Goal: Task Accomplishment & Management: Manage account settings

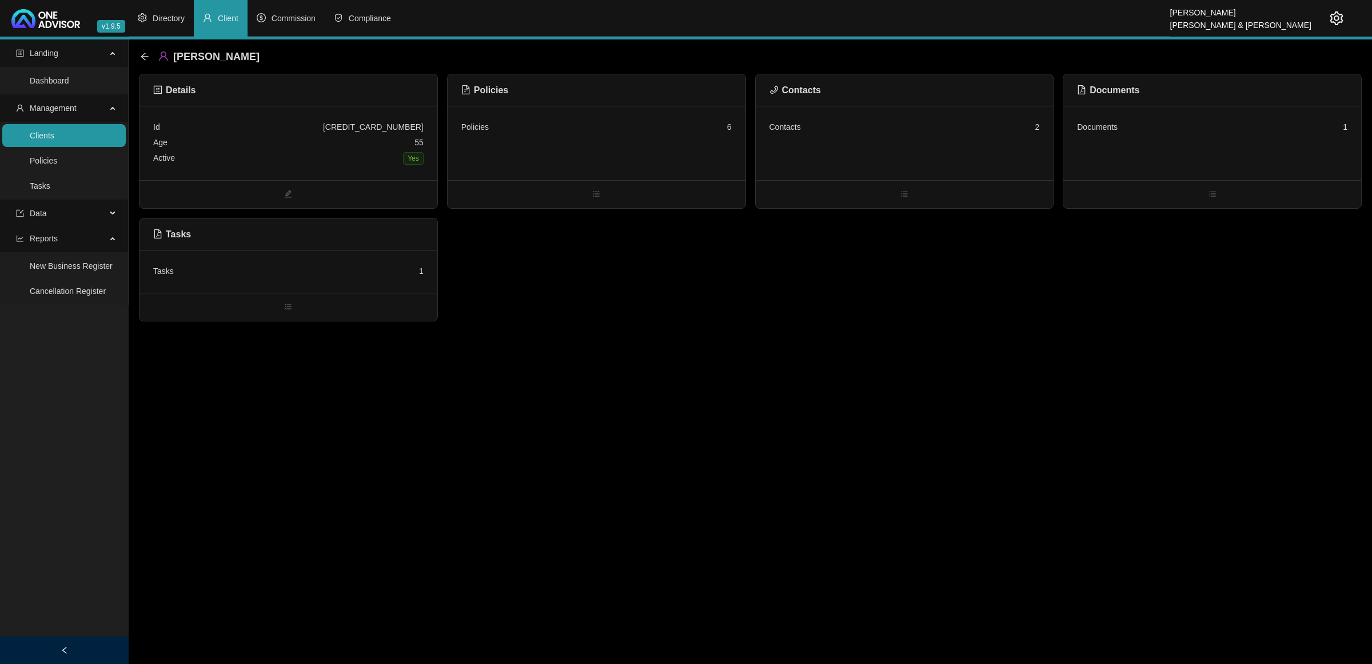
click at [54, 131] on link "Clients" at bounding box center [42, 135] width 25 height 9
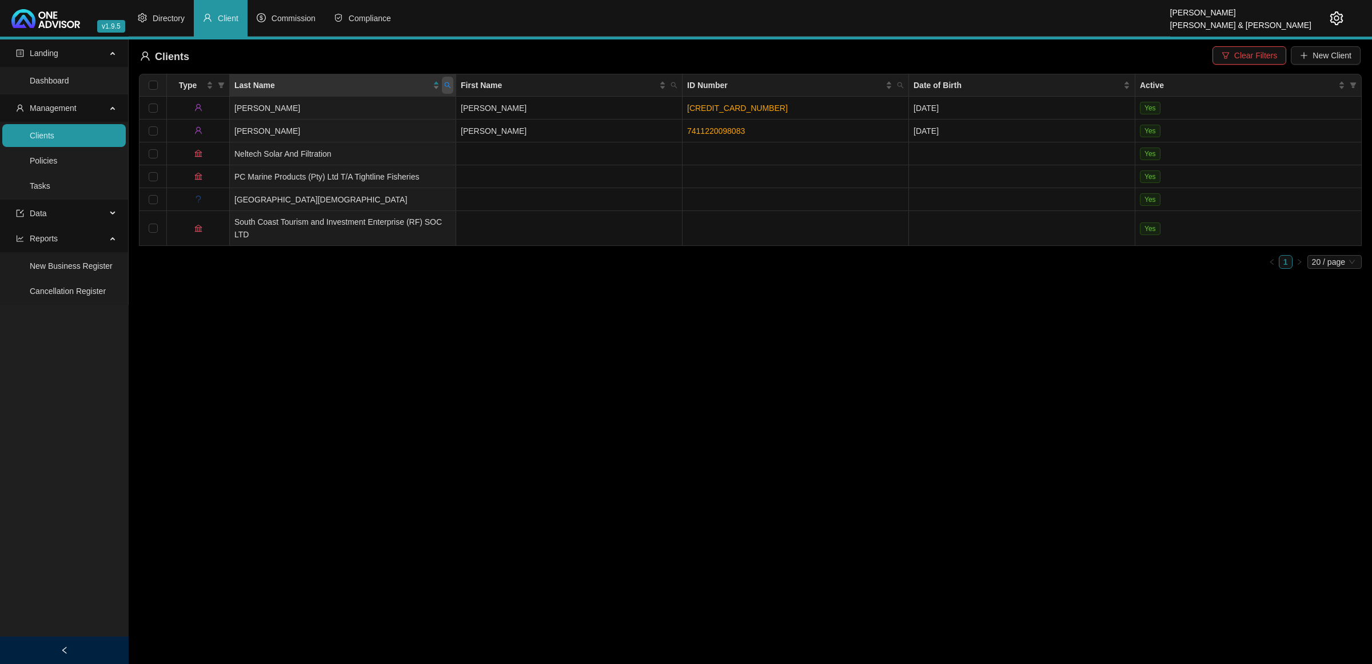
click at [447, 83] on icon "search" at bounding box center [447, 85] width 7 height 7
type input "WORLD"
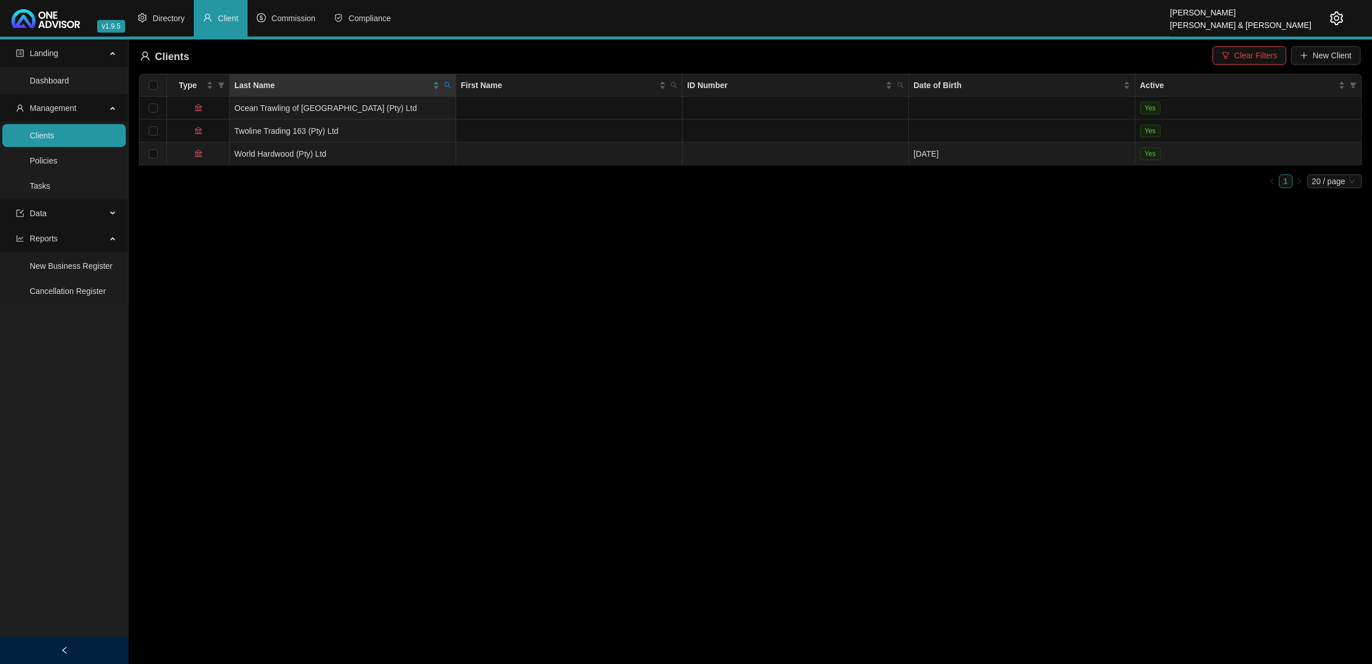
click at [303, 153] on td "World Hardwood (Pty) Ltd" at bounding box center [343, 153] width 226 height 23
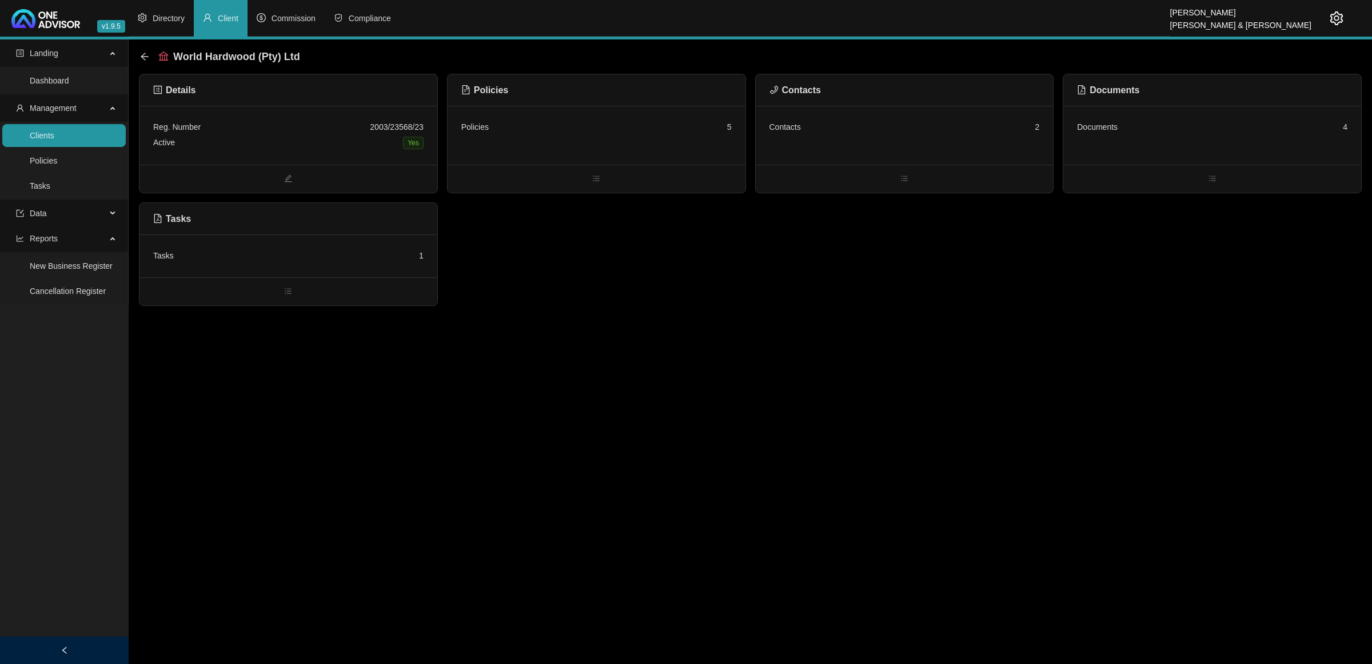
click at [657, 150] on div "Policies 5" at bounding box center [597, 135] width 298 height 59
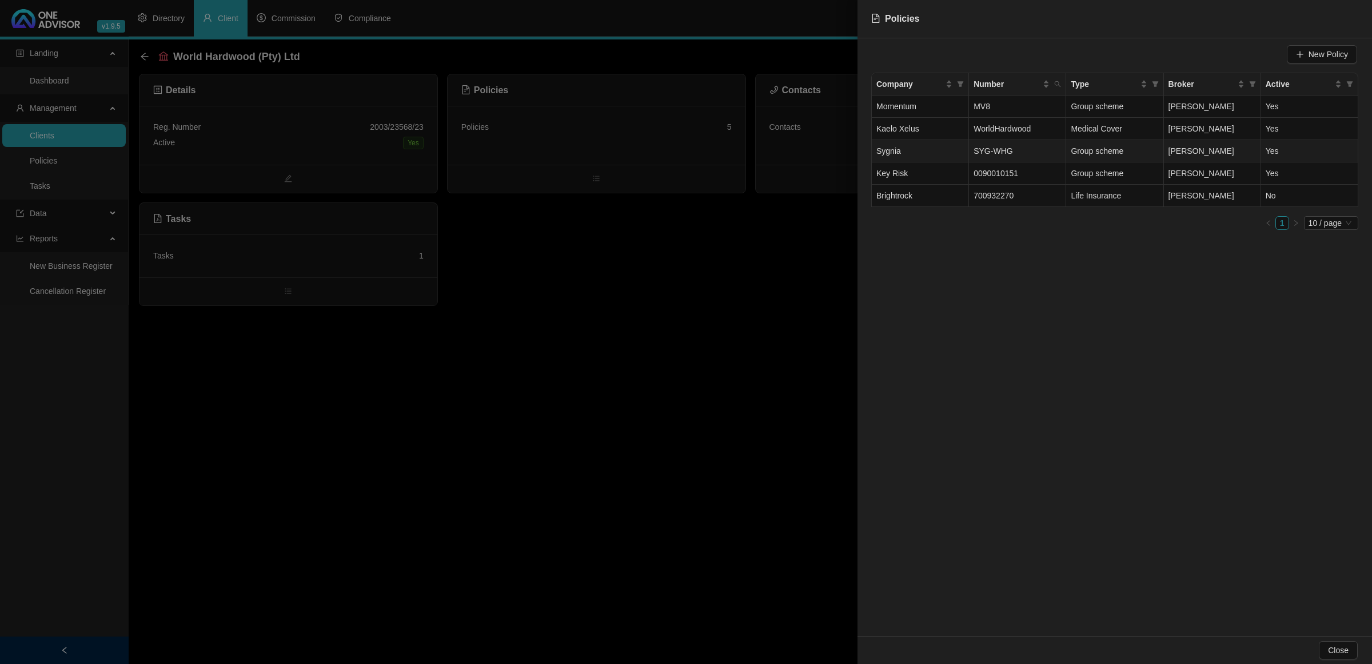
click at [1015, 152] on td "SYG-WHG" at bounding box center [1017, 151] width 97 height 22
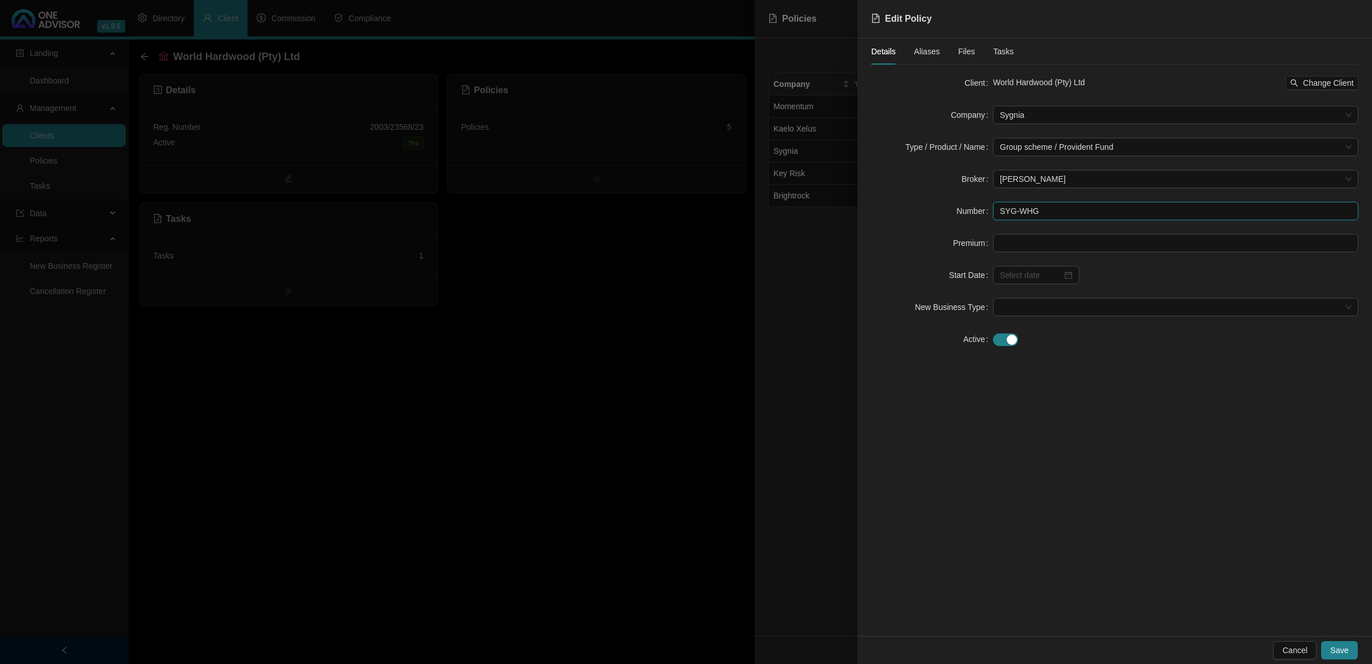
drag, startPoint x: 1051, startPoint y: 213, endPoint x: 916, endPoint y: 200, distance: 135.5
click at [916, 200] on form "Client World Hardwood (Pty) Ltd Change Client Company Sygnia Type / Product / N…" at bounding box center [1114, 211] width 487 height 274
click at [399, 432] on div at bounding box center [686, 332] width 1372 height 664
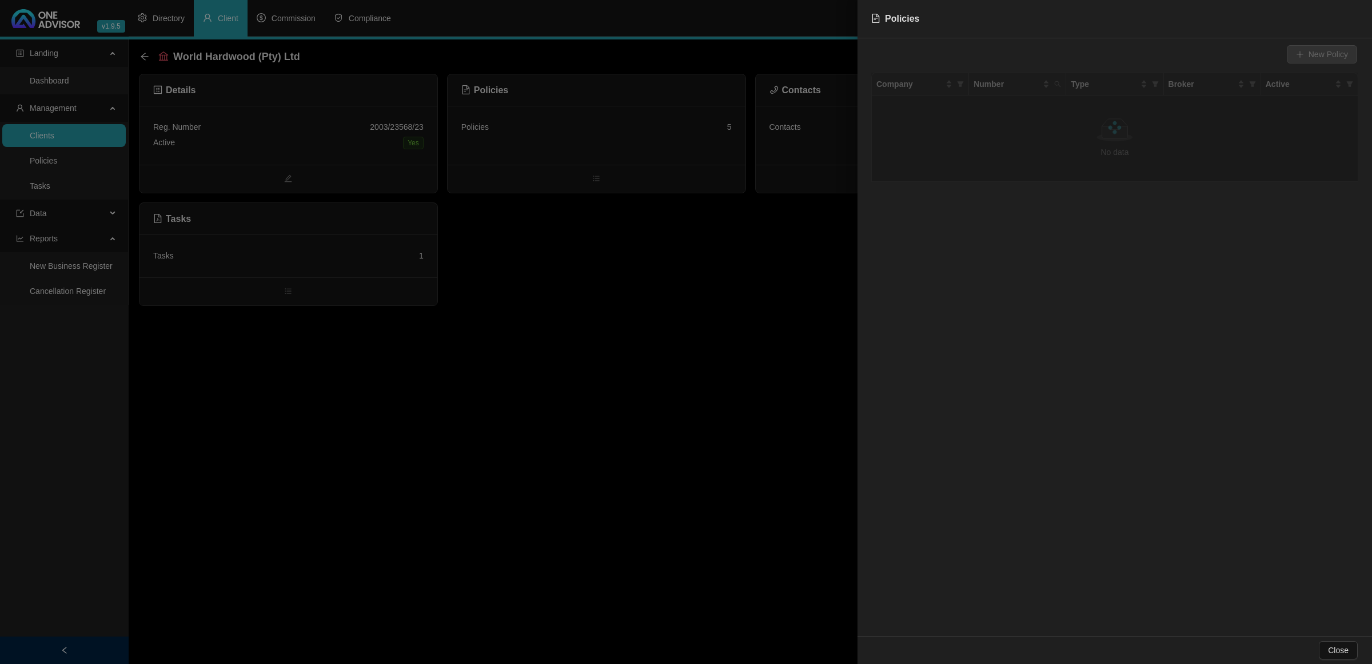
click at [401, 432] on div at bounding box center [686, 332] width 1372 height 664
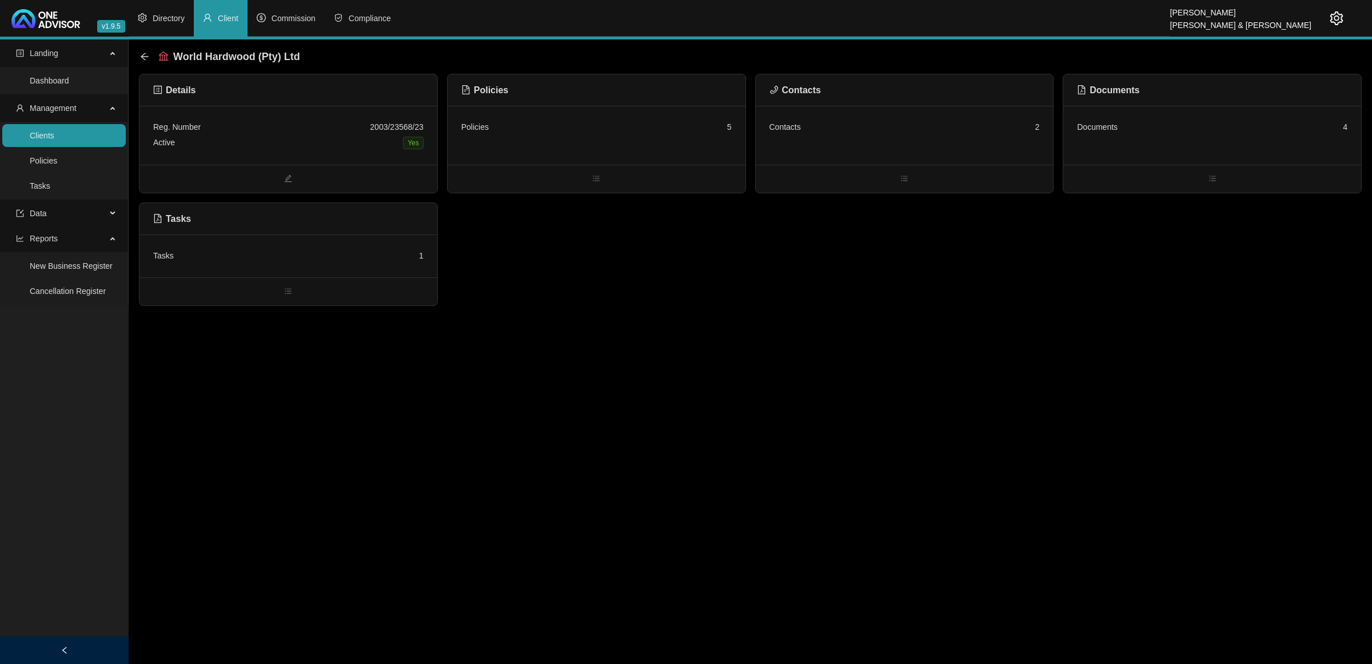
click at [955, 149] on div "Contacts 2" at bounding box center [905, 135] width 298 height 59
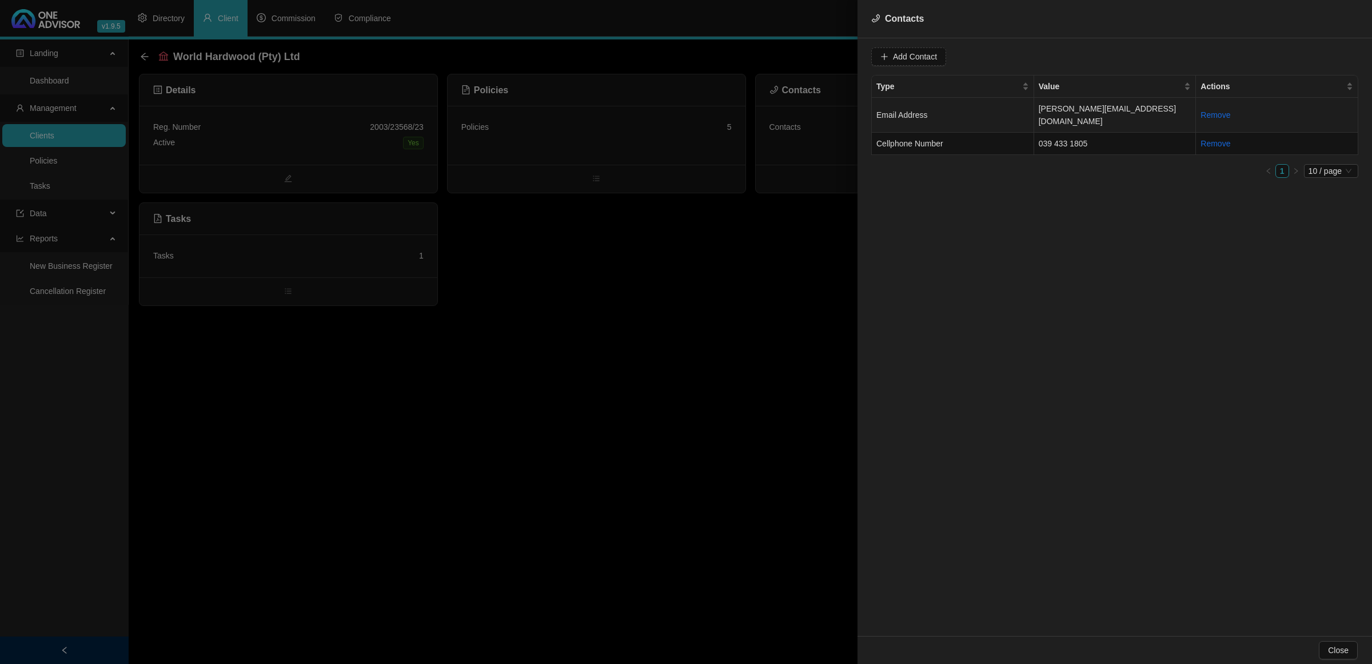
click at [941, 111] on td "Email Address" at bounding box center [953, 115] width 162 height 35
click at [1081, 57] on span "Email Address" at bounding box center [1090, 56] width 72 height 17
click at [1081, 113] on div "Primary Cellphone Number" at bounding box center [1078, 116] width 67 height 13
click at [1067, 59] on span "Primary Cellphone Number" at bounding box center [1090, 56] width 72 height 17
click at [1075, 131] on div "Primary Email Address" at bounding box center [1078, 134] width 67 height 13
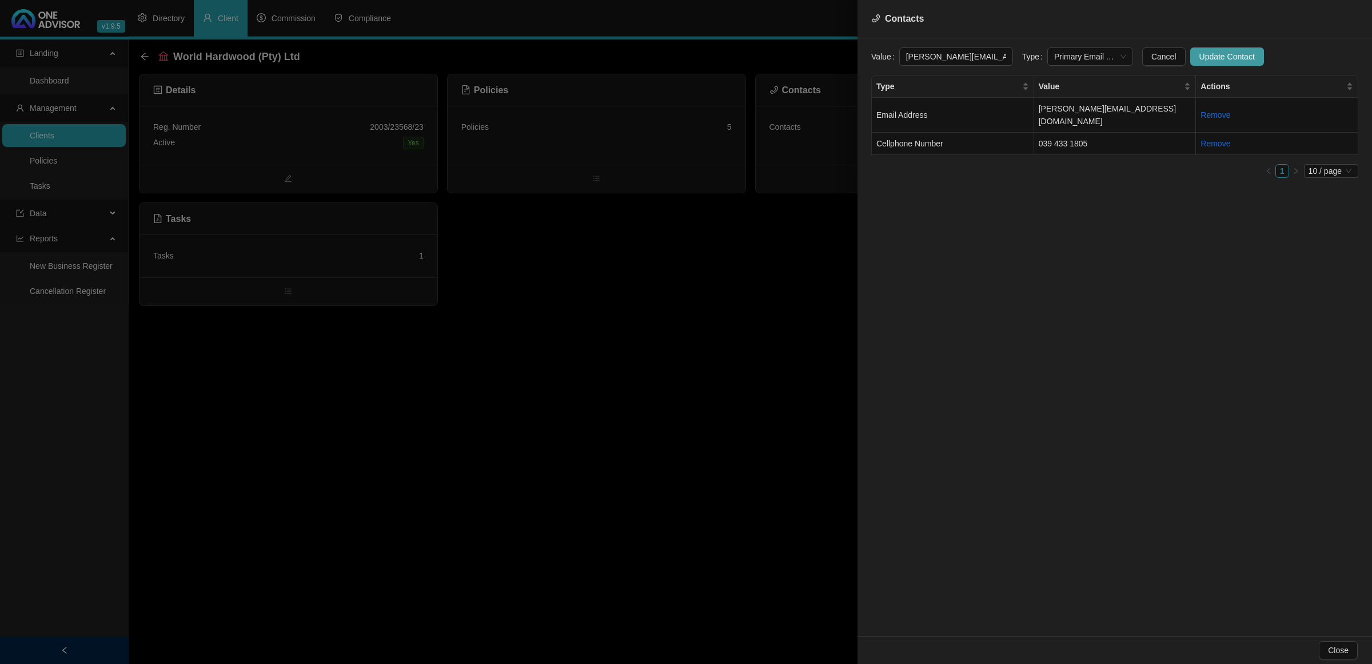
click at [1199, 57] on span "Update Contact" at bounding box center [1226, 56] width 55 height 13
click at [1010, 133] on td "Cellphone Number" at bounding box center [953, 144] width 162 height 22
click at [792, 258] on div at bounding box center [686, 332] width 1372 height 664
